Goal: Communication & Community: Answer question/provide support

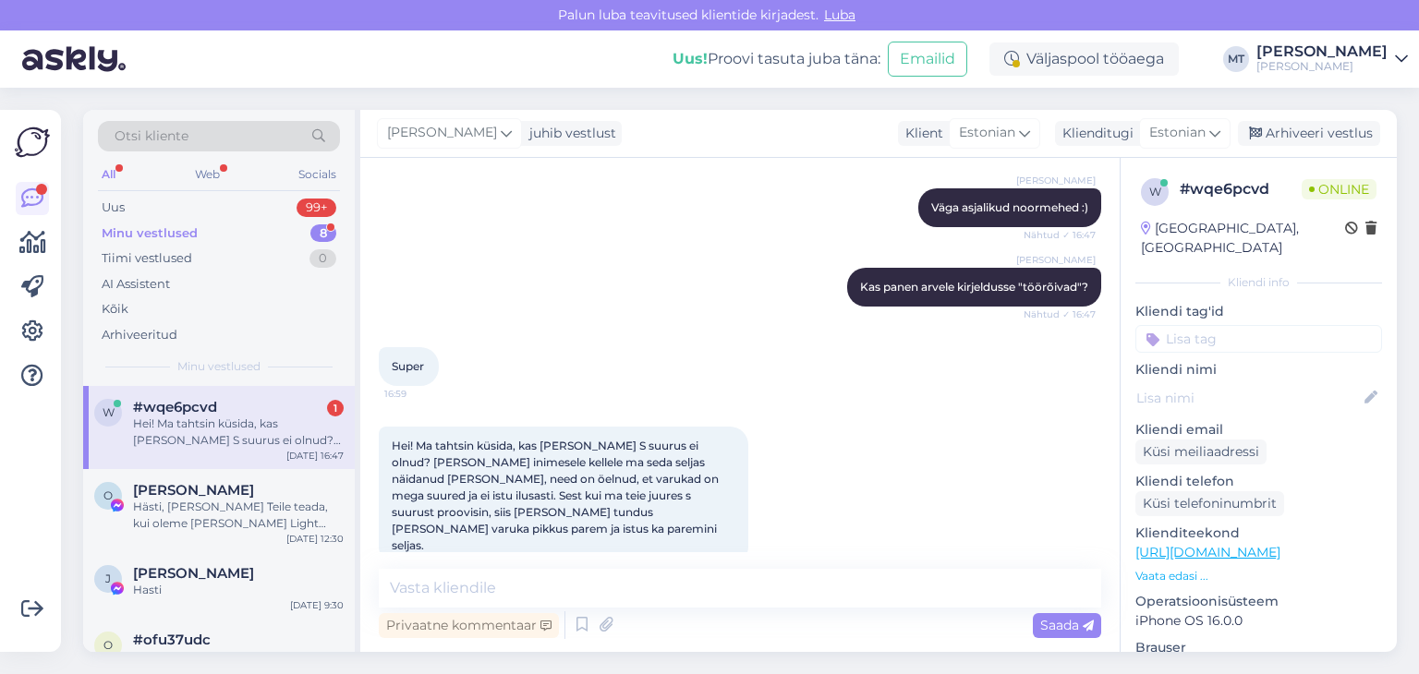
scroll to position [270, 0]
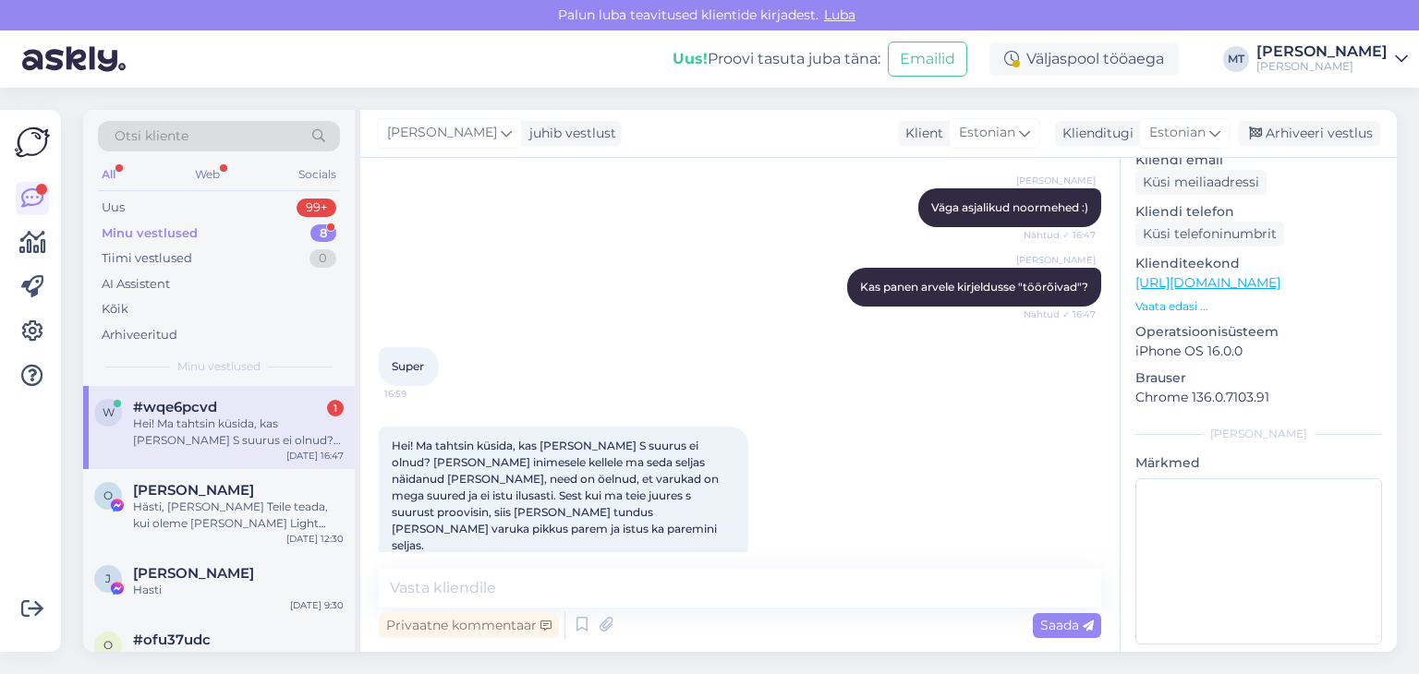
click at [455, 585] on textarea at bounding box center [740, 588] width 722 height 39
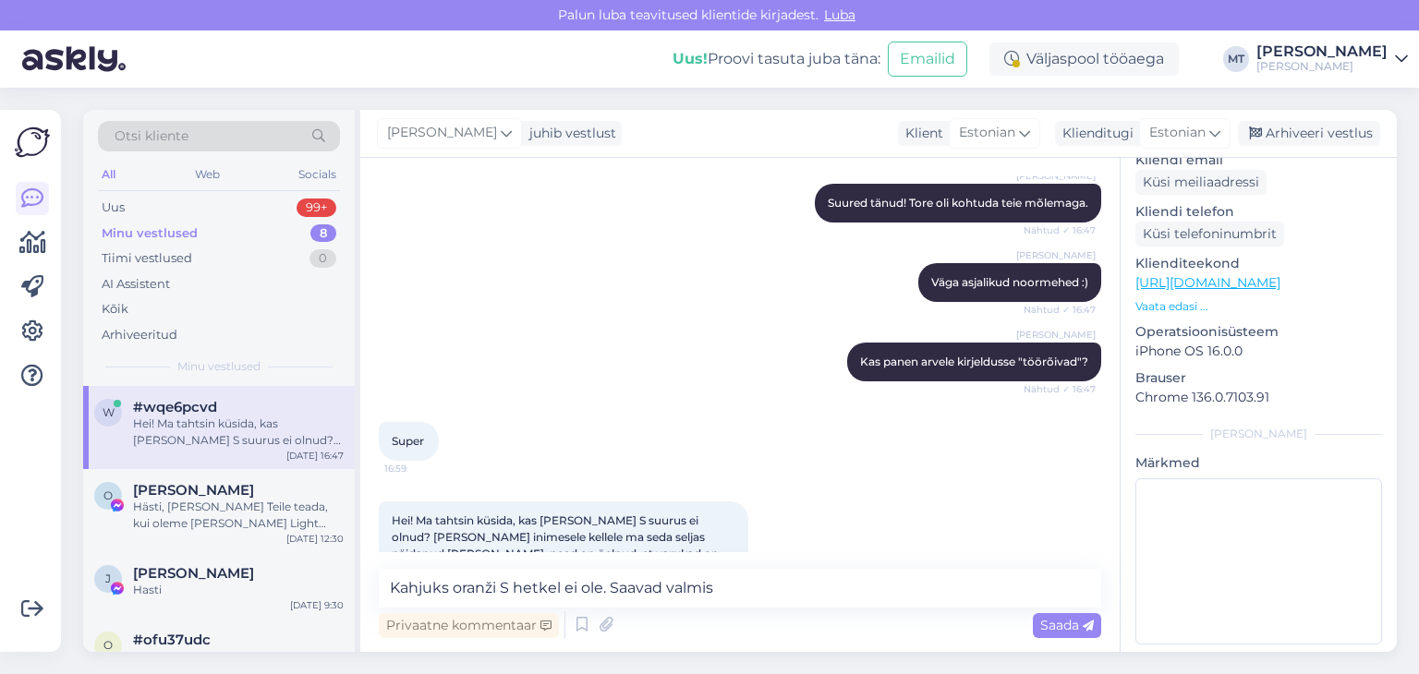
scroll to position [533, 0]
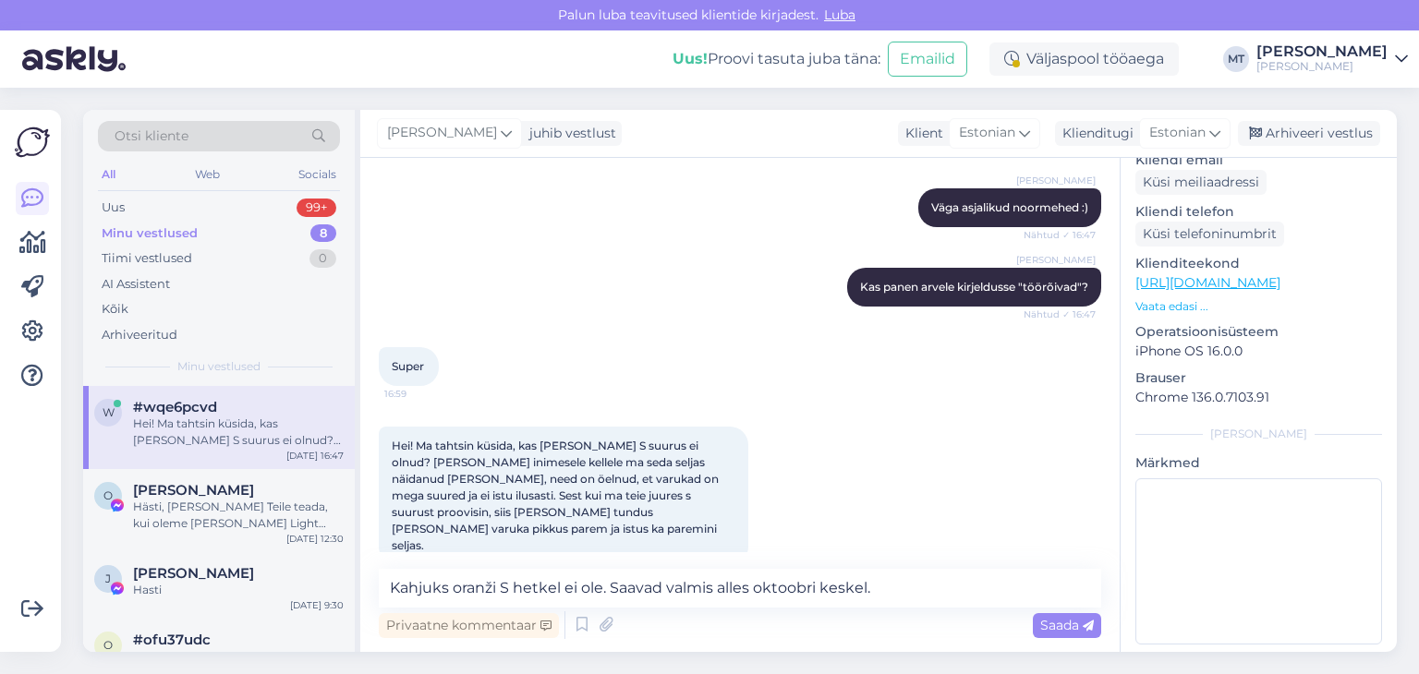
type textarea "Kahjuks oranži S hetkel ei ole. Saavad valmis alles oktoobri keskel."
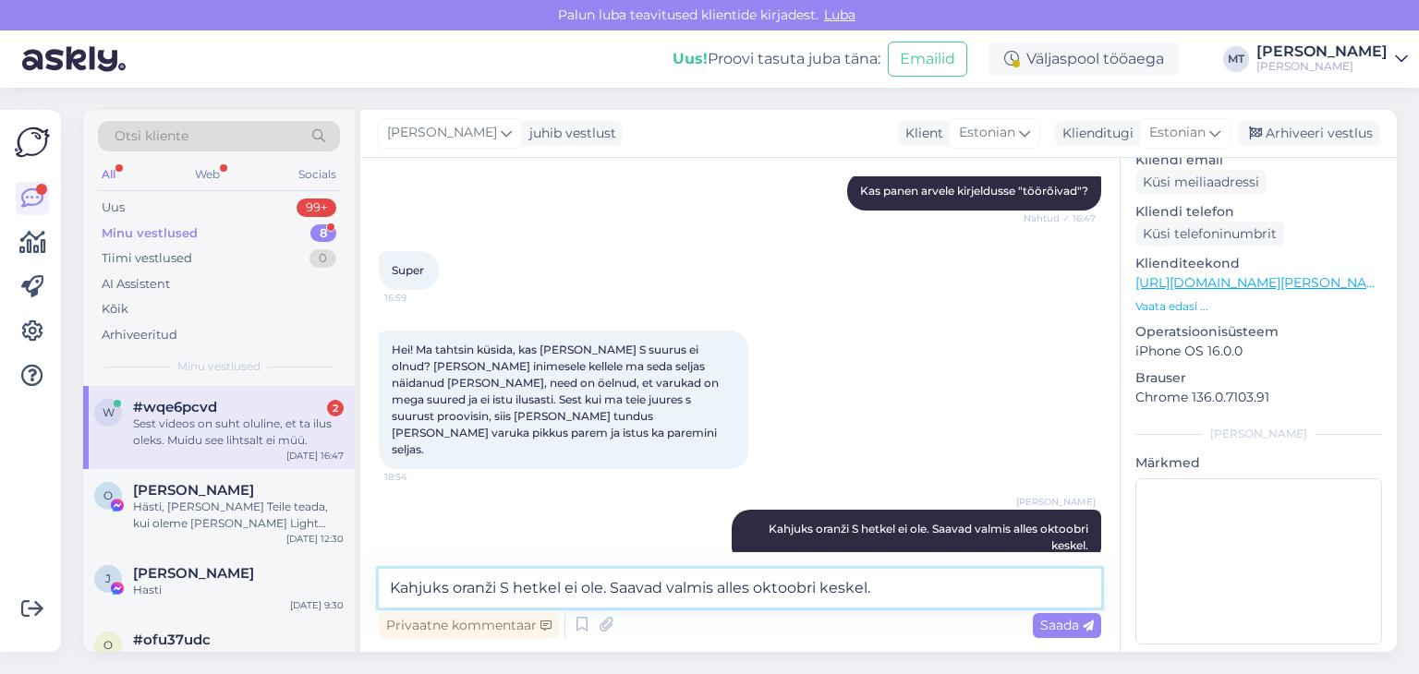
scroll to position [821, 0]
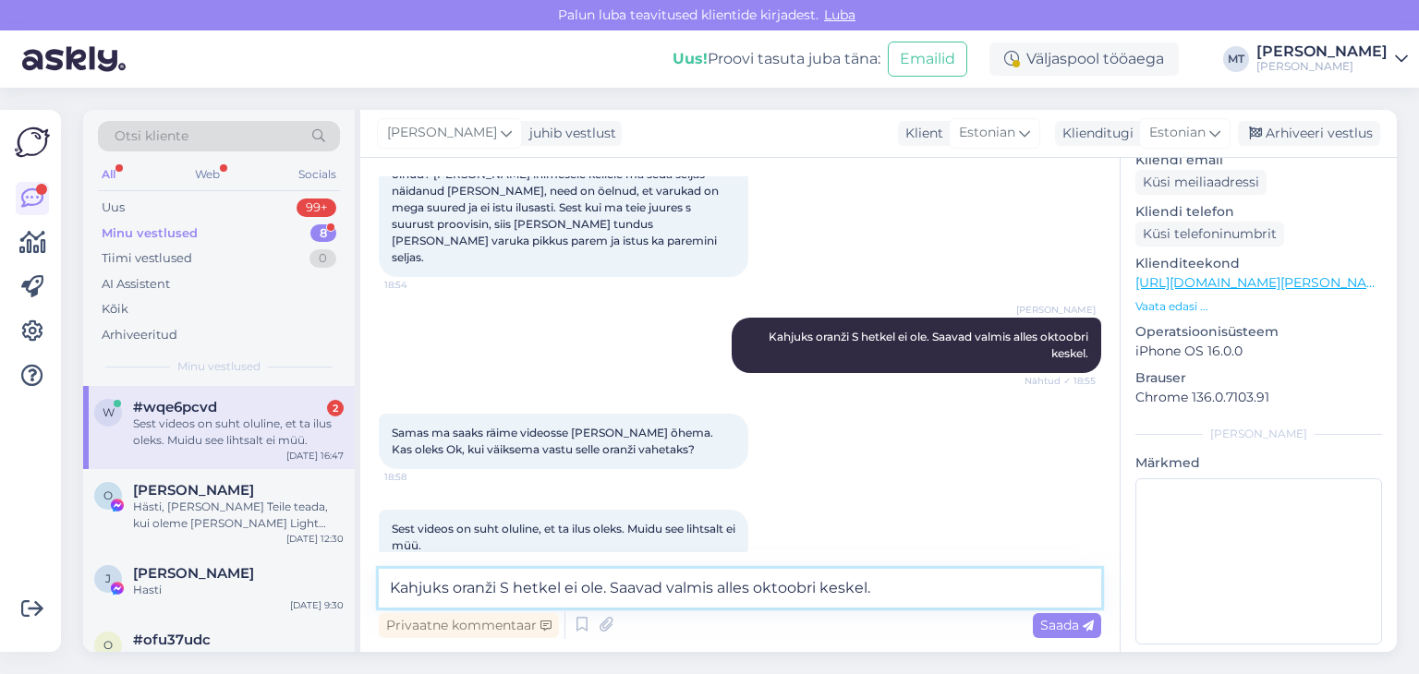
click at [485, 585] on textarea "Kahjuks oranži S hetkel ei ole. Saavad valmis alles oktoobri keskel." at bounding box center [740, 588] width 722 height 39
type textarea "Meile on täiesti ok, kui kasutate seda telliskivi [PERSON_NAME] videos."
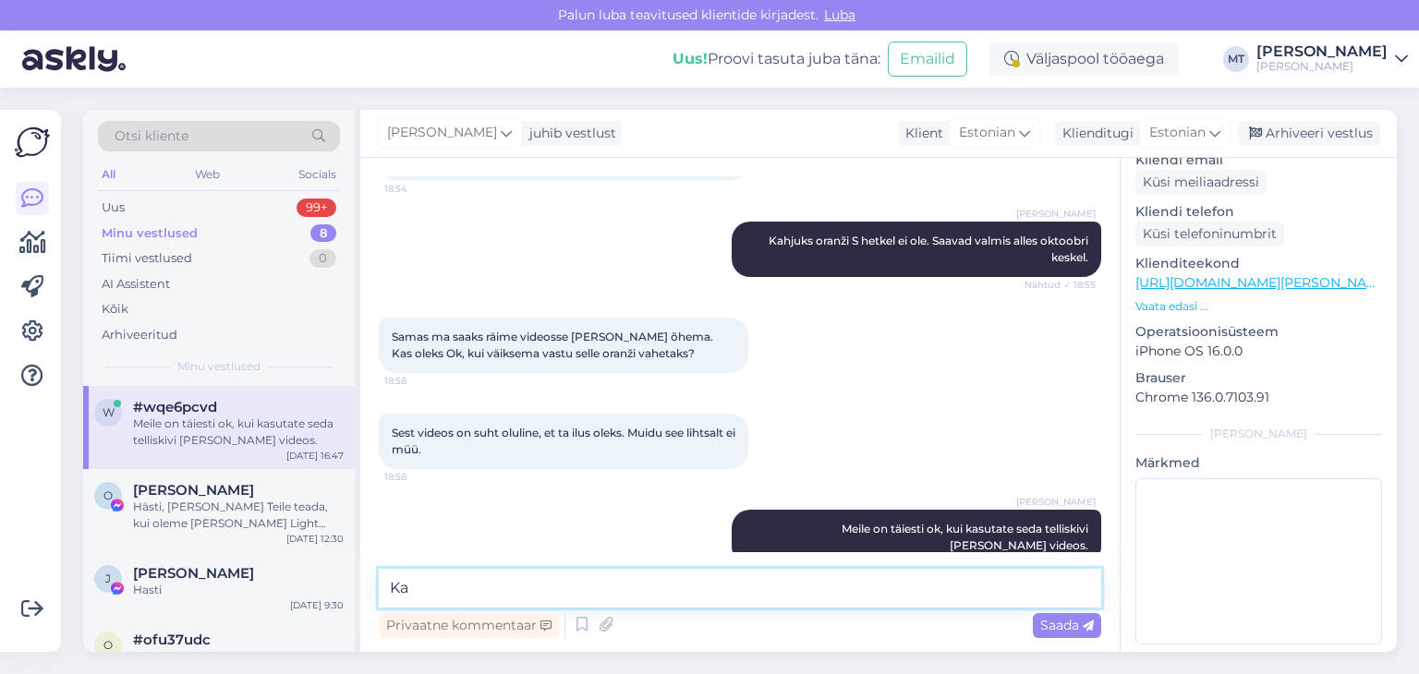
type textarea "K"
type textarea "Kas siis ootate"
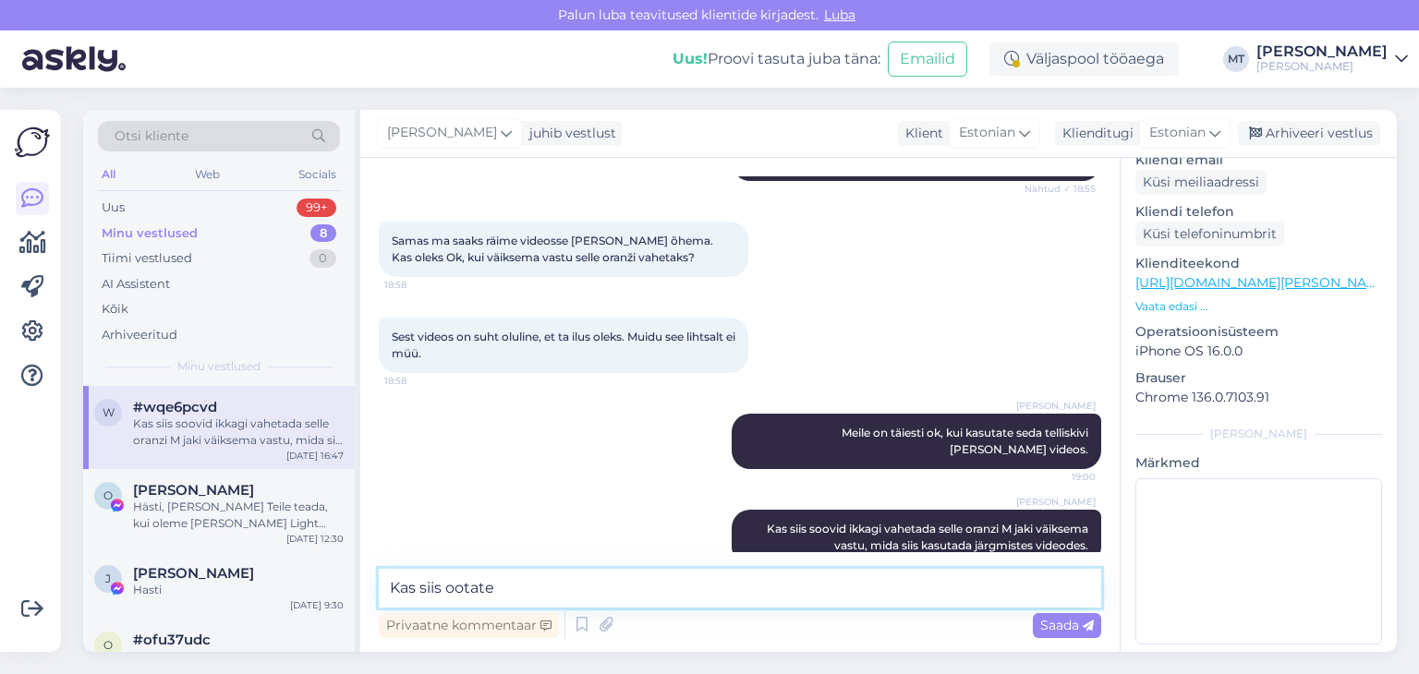
drag, startPoint x: 505, startPoint y: 590, endPoint x: 384, endPoint y: 575, distance: 122.0
click at [384, 575] on textarea "Kas siis ootate" at bounding box center [740, 588] width 722 height 39
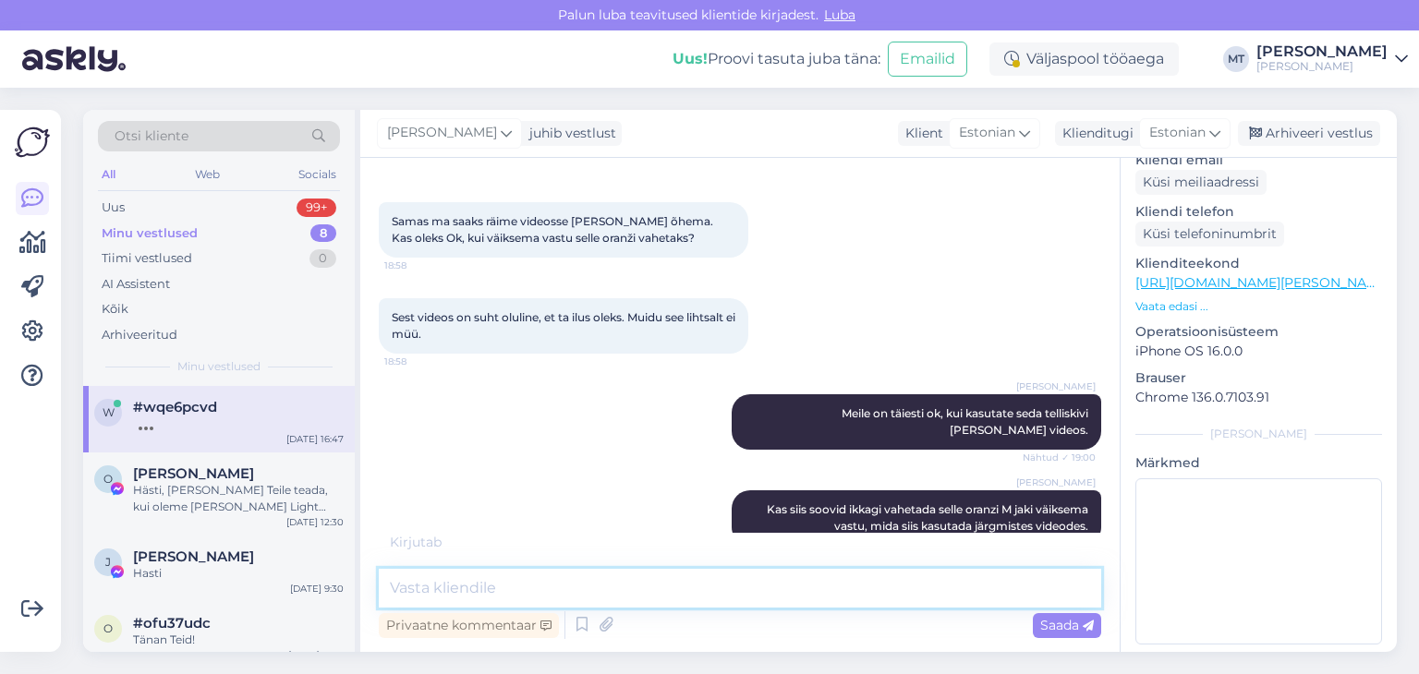
click at [406, 592] on textarea at bounding box center [740, 588] width 722 height 39
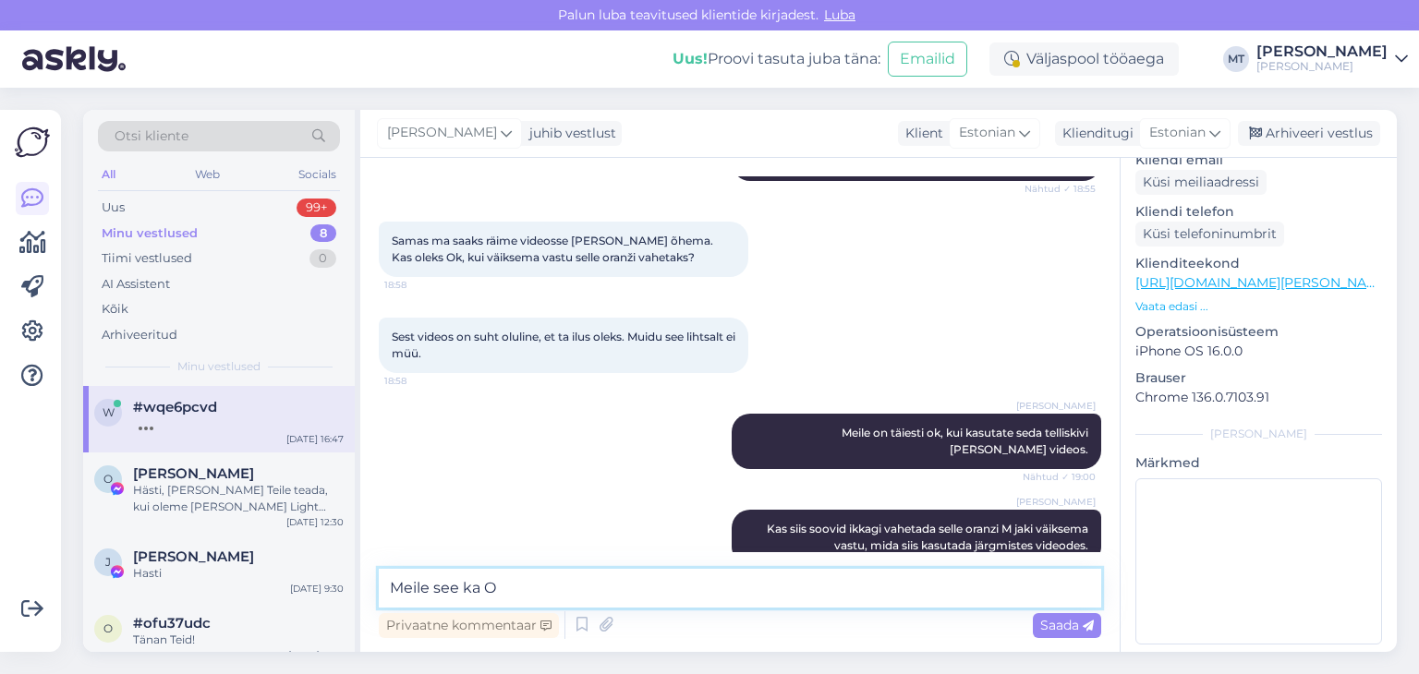
type textarea "Meile see ka OK"
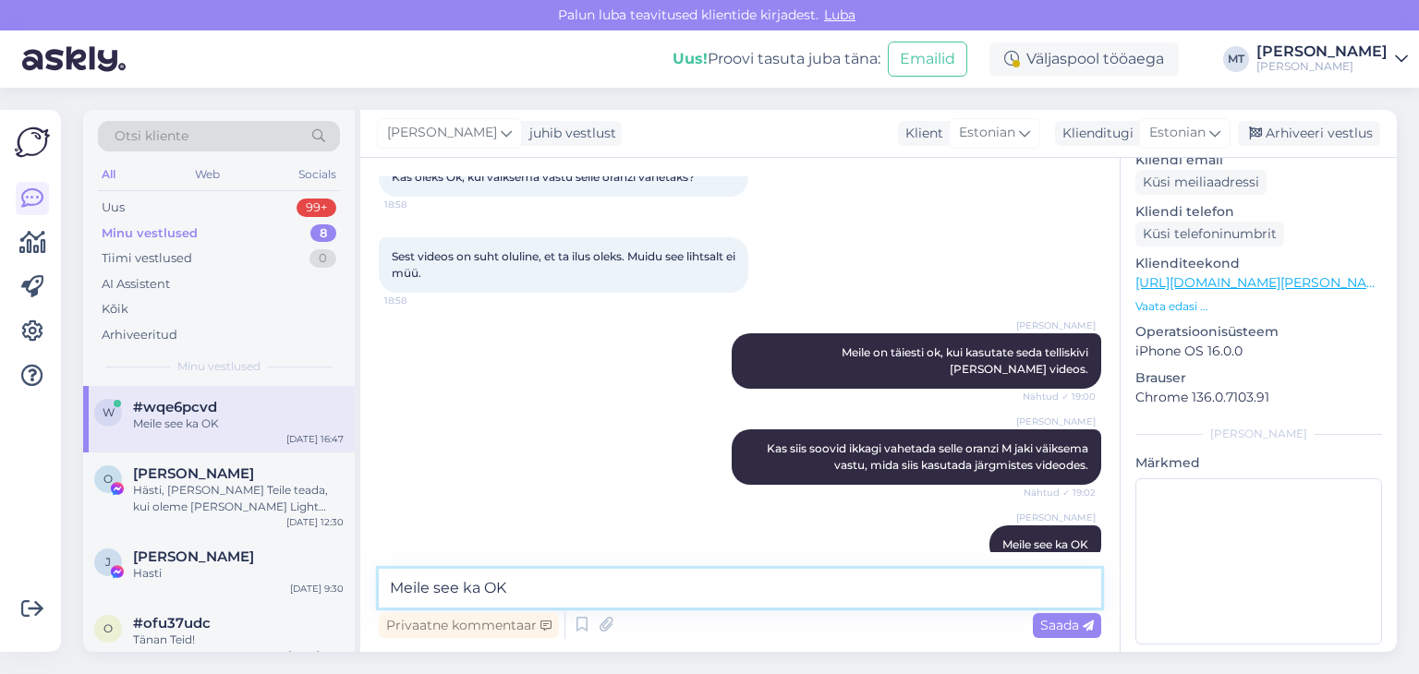
click at [474, 597] on textarea "Meile see ka OK" at bounding box center [740, 588] width 722 height 39
type textarea "Lihtsalt peab siis ootama, kui valmib"
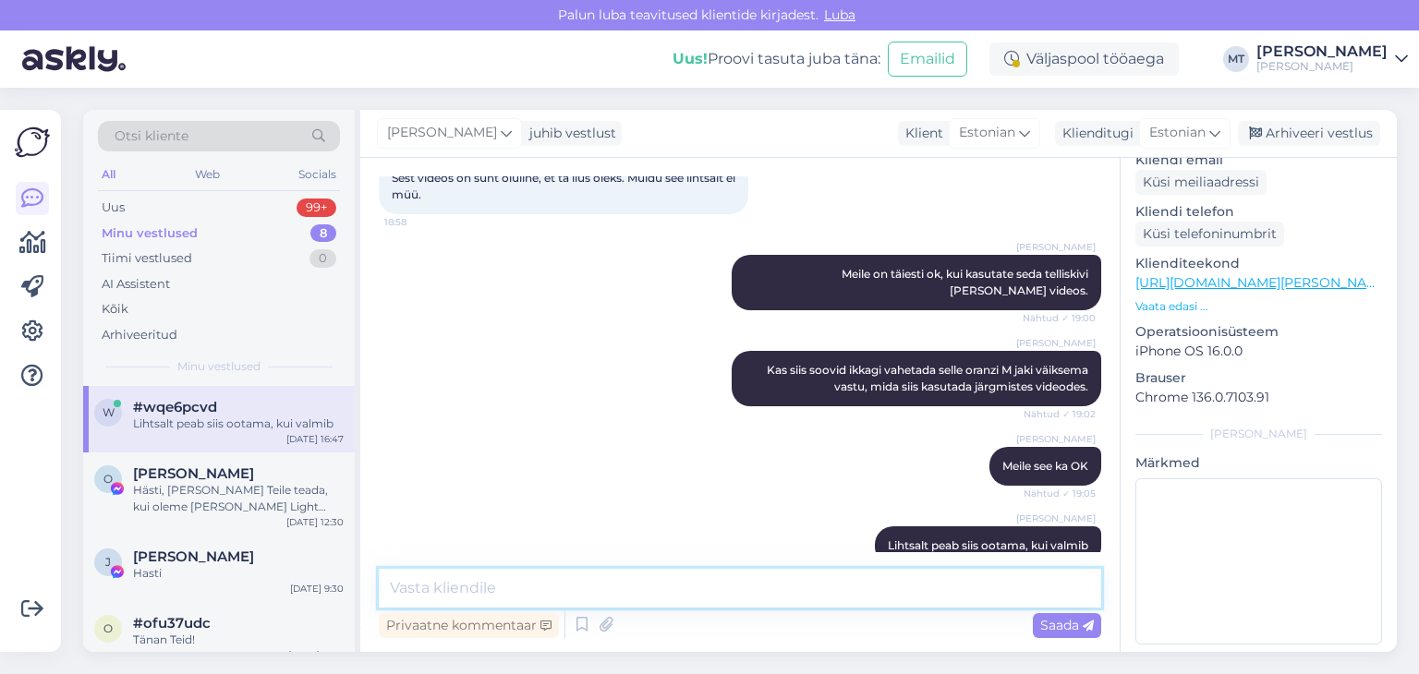
click at [396, 592] on textarea at bounding box center [740, 588] width 722 height 39
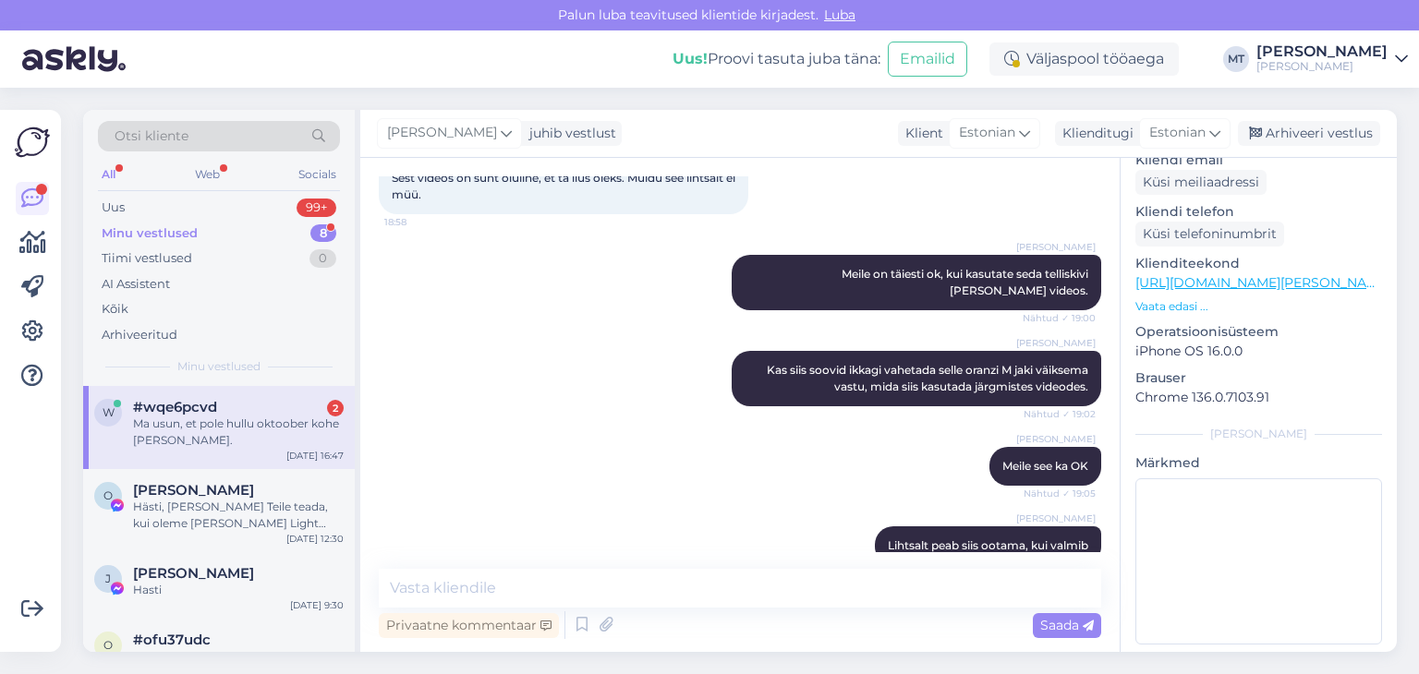
scroll to position [1349, 0]
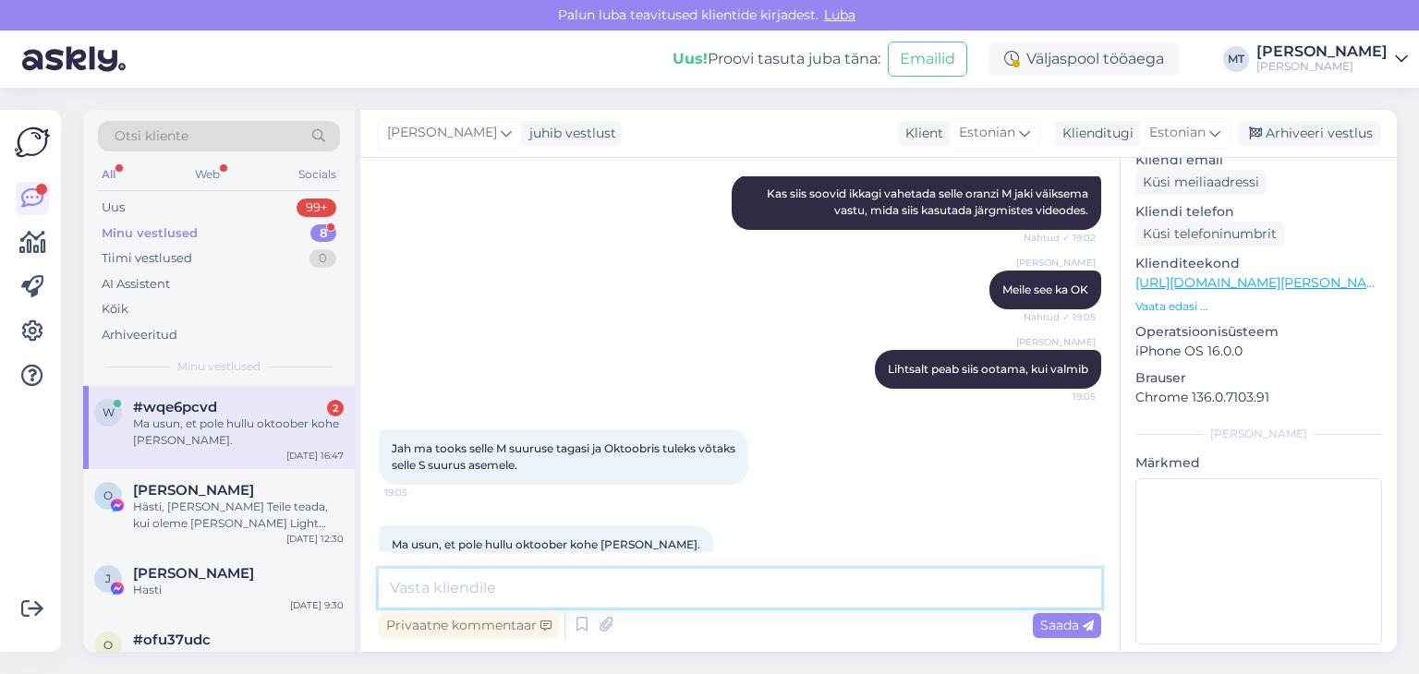
click at [403, 584] on textarea at bounding box center [740, 588] width 722 height 39
click at [399, 589] on textarea at bounding box center [740, 588] width 722 height 39
click at [388, 588] on textarea at bounding box center [740, 588] width 722 height 39
click at [410, 592] on textarea at bounding box center [740, 588] width 722 height 39
click at [418, 589] on textarea at bounding box center [740, 588] width 722 height 39
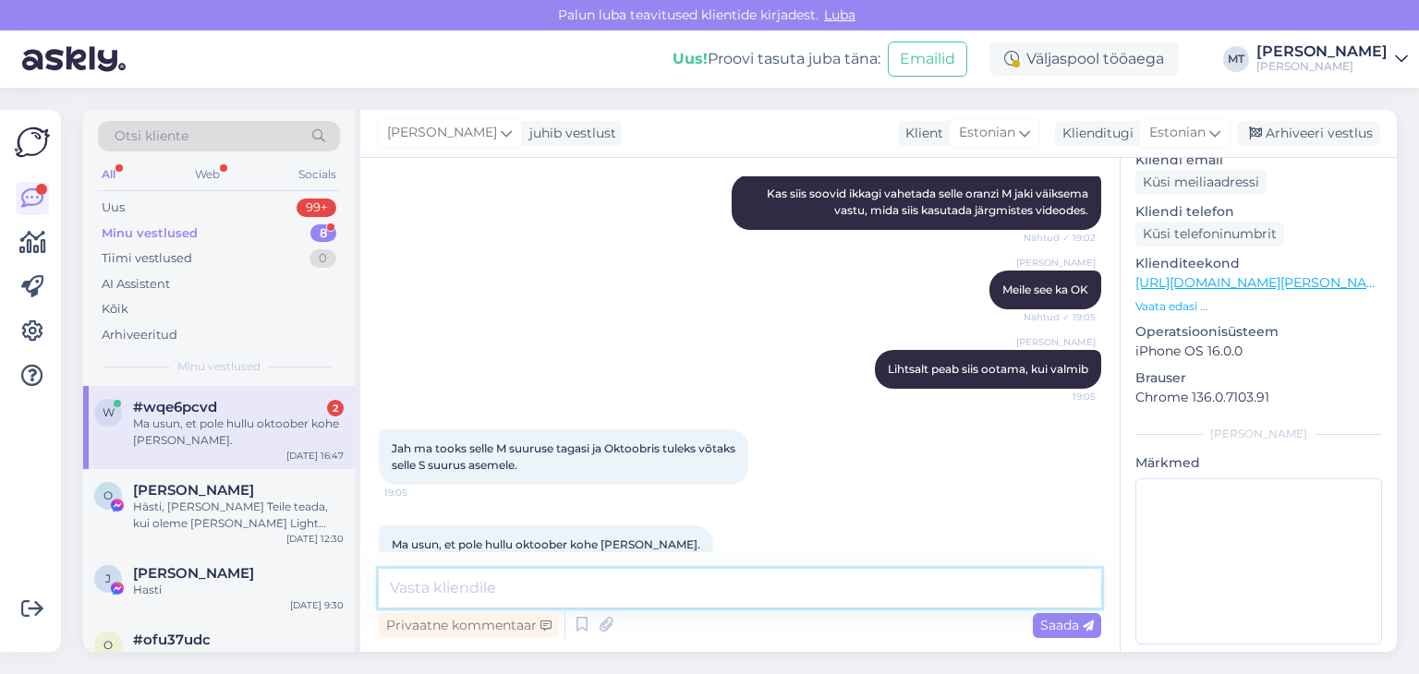
click at [400, 588] on textarea at bounding box center [740, 588] width 722 height 39
click at [416, 592] on textarea at bounding box center [740, 588] width 722 height 39
drag, startPoint x: 473, startPoint y: 588, endPoint x: 479, endPoint y: 603, distance: 16.1
click at [474, 585] on textarea at bounding box center [740, 588] width 722 height 39
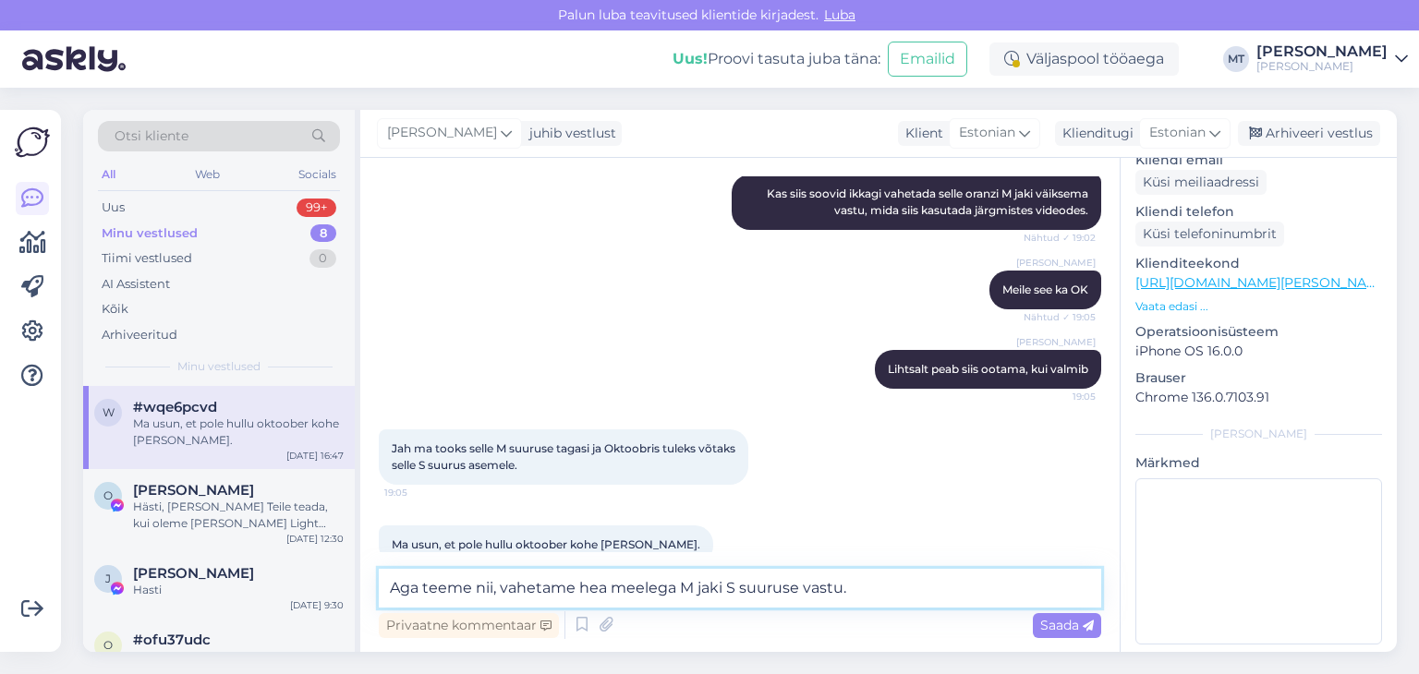
type textarea "Aga teeme nii, vahetame hea meelega M jaki S suuruse vastu."
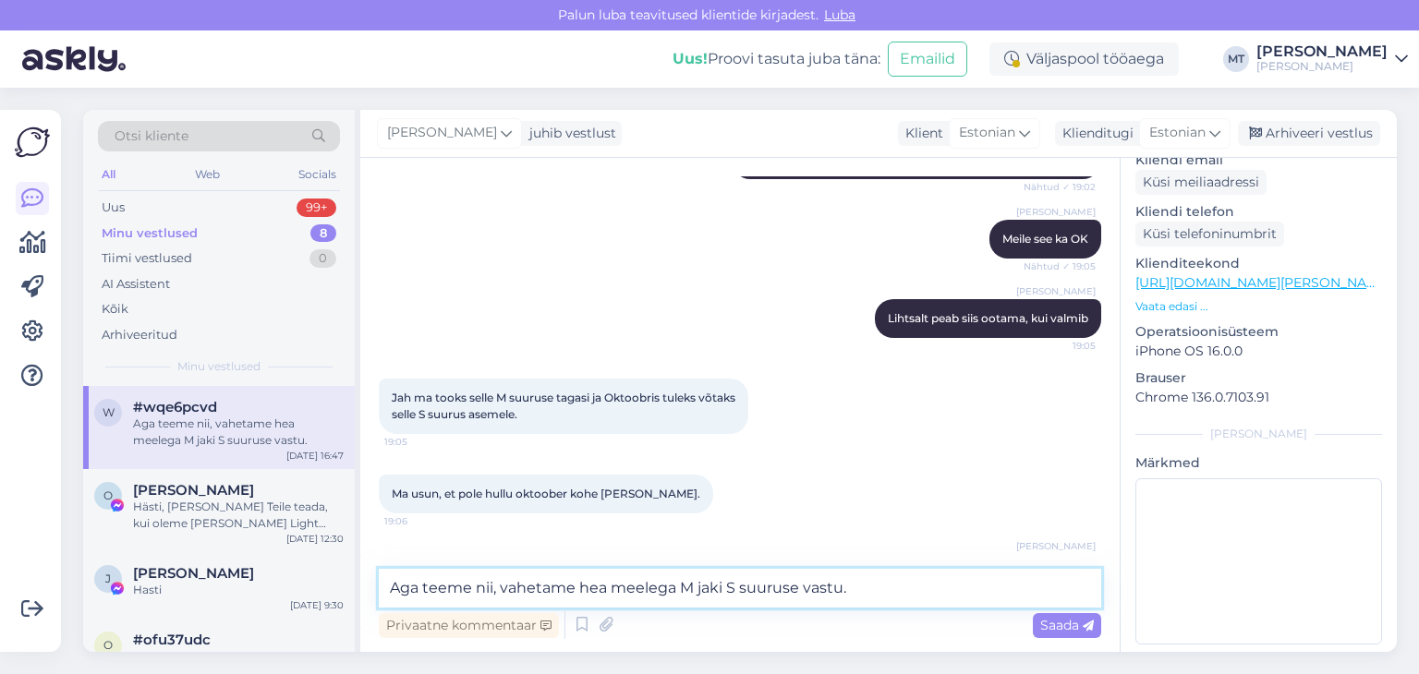
scroll to position [1444, 0]
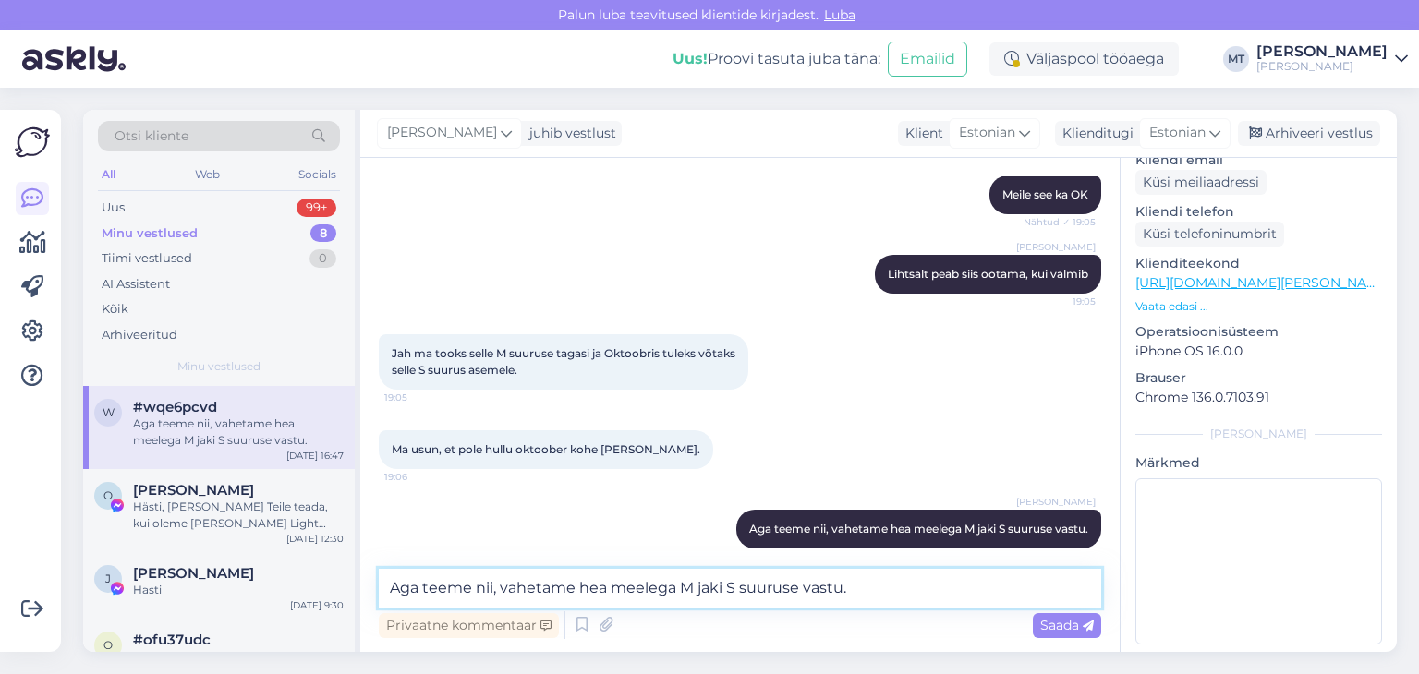
click at [638, 588] on textarea "Aga teeme nii, vahetame hea meelega M jaki S suuruse vastu." at bounding box center [740, 588] width 722 height 39
click at [569, 585] on textarea "Aga teeme nii, vahetame hea meelega M jaki S suuruse vastu." at bounding box center [740, 588] width 722 height 39
